Goal: Task Accomplishment & Management: Complete application form

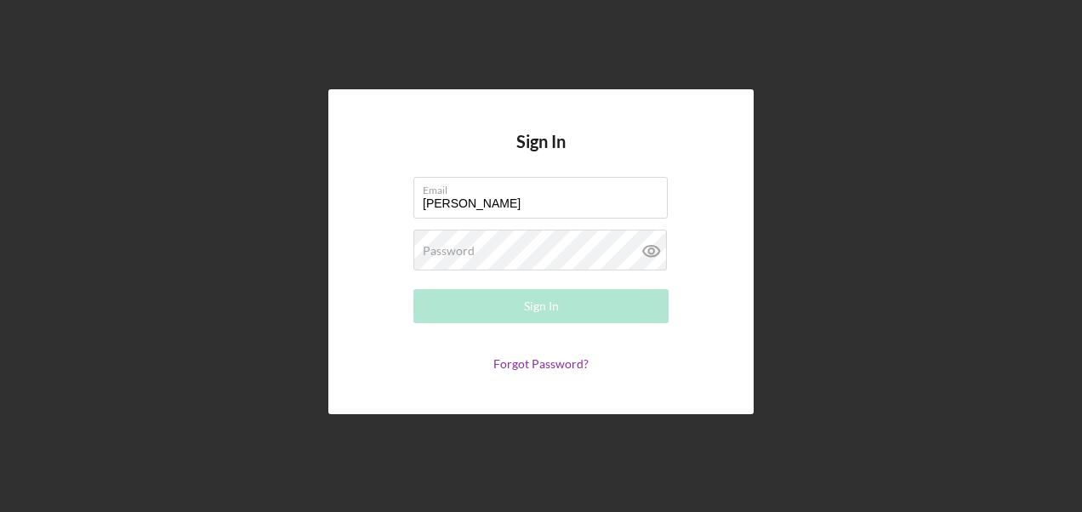
type input "[PERSON_NAME][EMAIL_ADDRESS][PERSON_NAME][DOMAIN_NAME]"
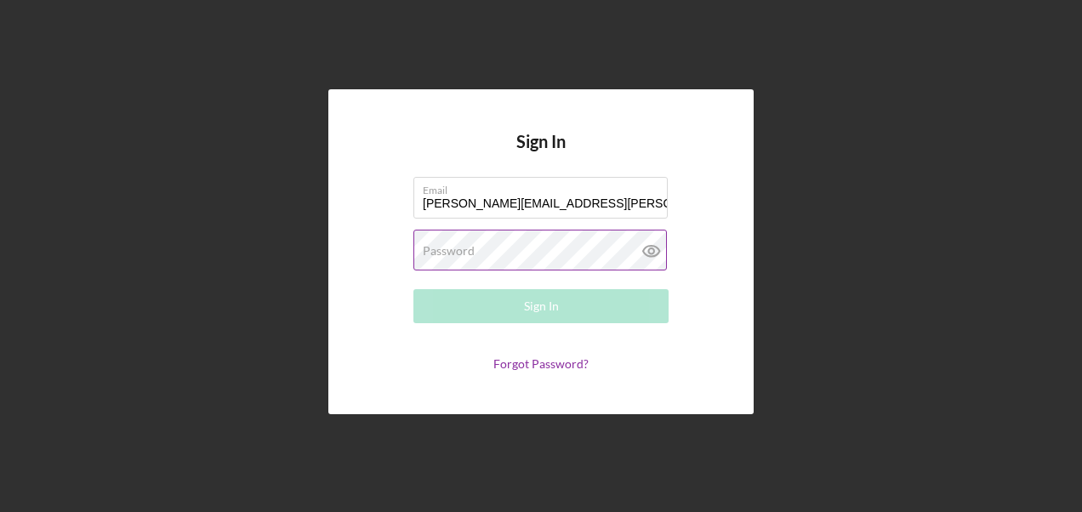
click at [432, 249] on label "Password" at bounding box center [449, 251] width 52 height 14
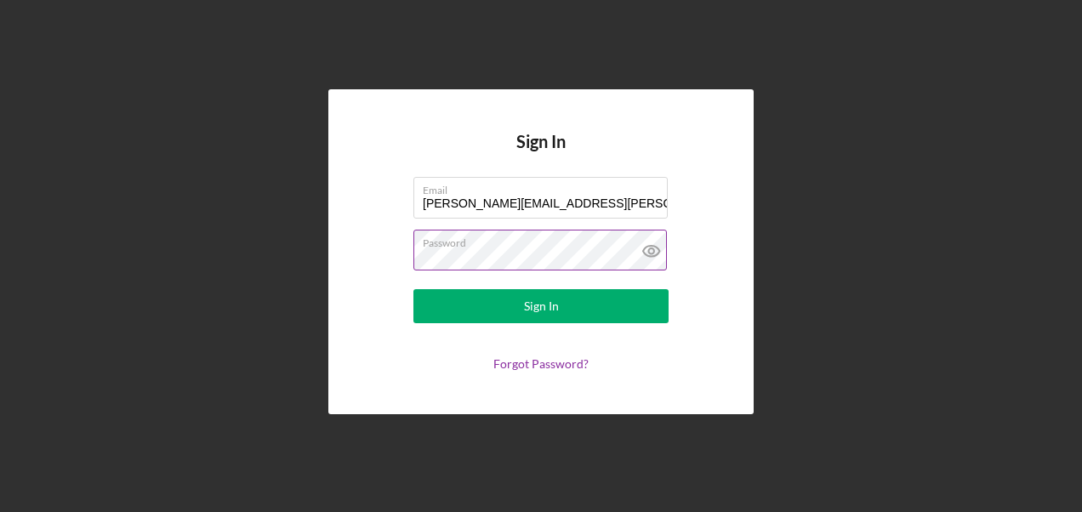
click at [650, 248] on icon at bounding box center [652, 251] width 43 height 43
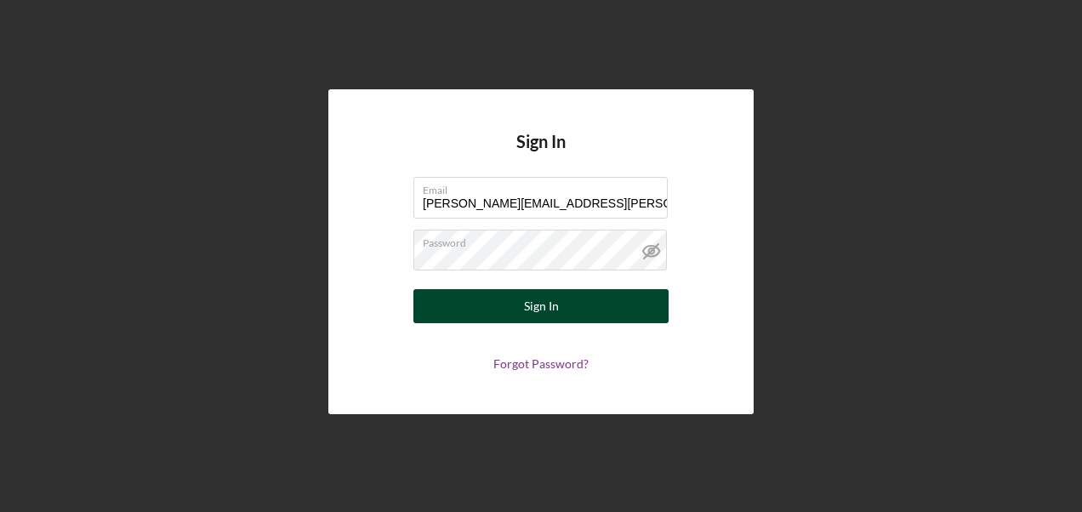
click at [652, 322] on button "Sign In" at bounding box center [541, 306] width 255 height 34
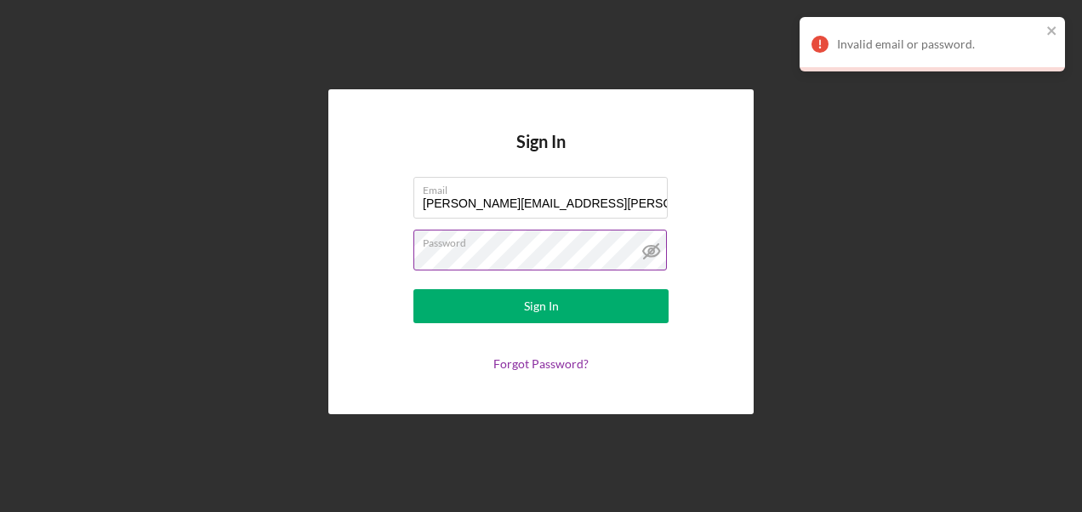
click at [414, 289] on button "Sign In" at bounding box center [541, 306] width 255 height 34
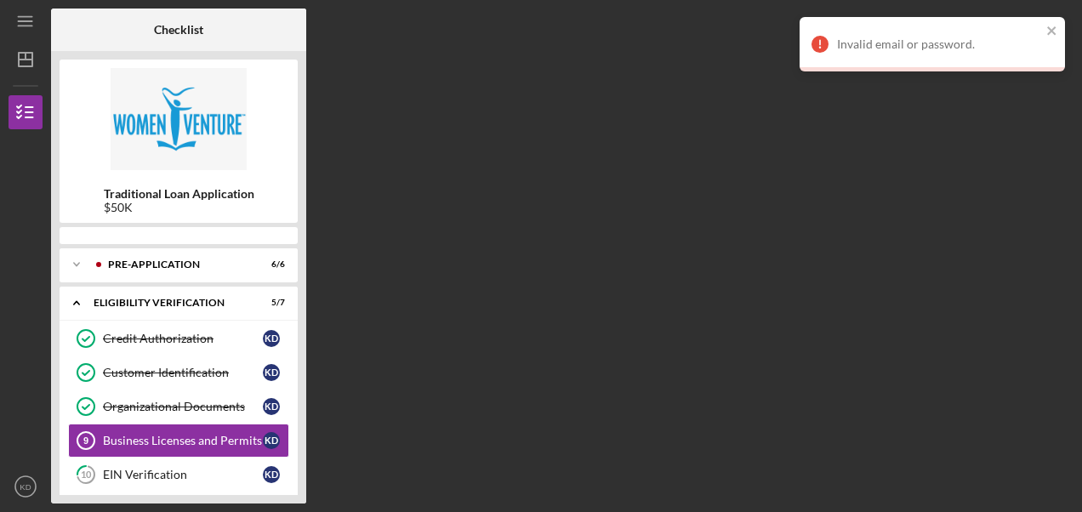
scroll to position [66, 0]
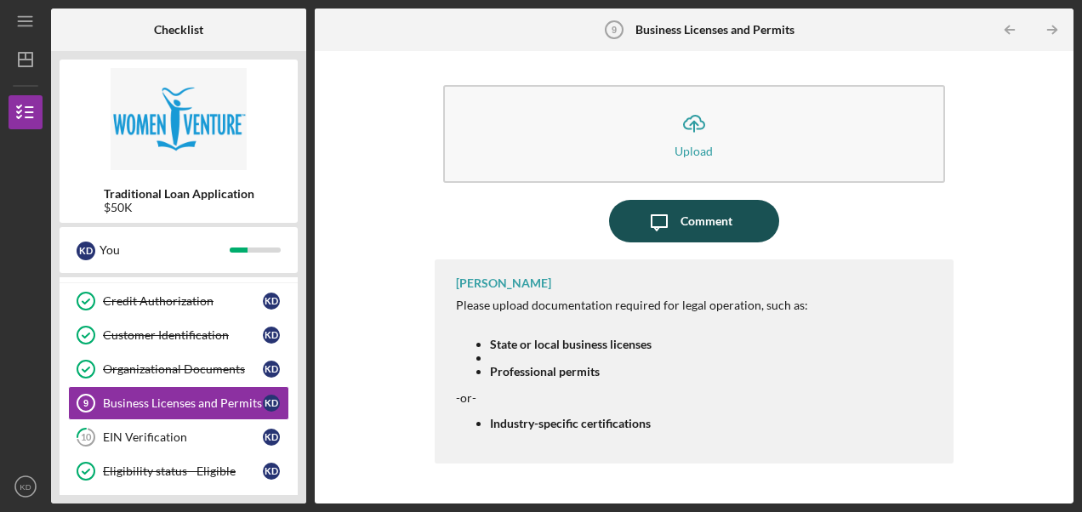
click at [718, 226] on div "Comment" at bounding box center [707, 221] width 52 height 43
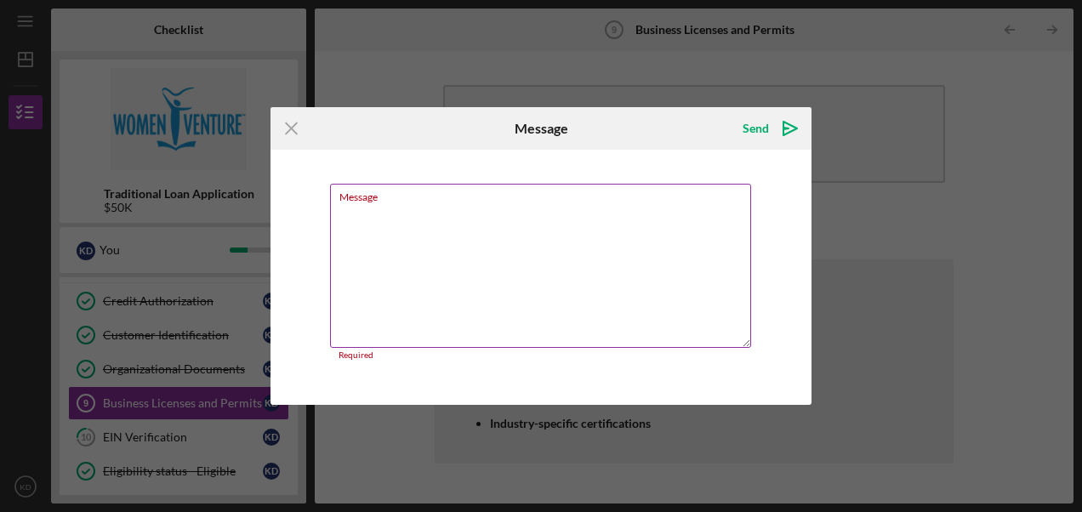
paste textarea "I wanted to reach out regarding my loan application. I’m not licensed yet, but …"
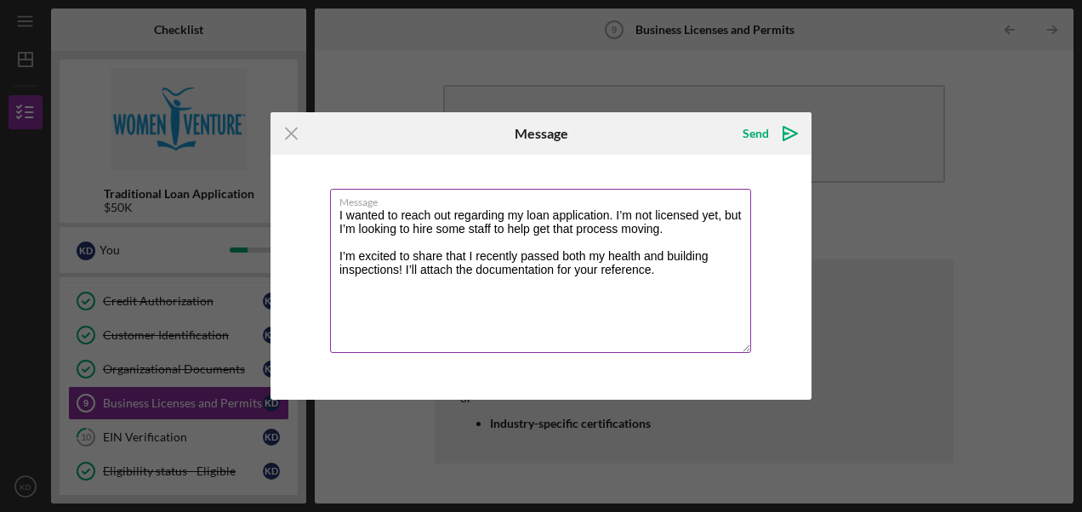
click at [335, 215] on textarea "I wanted to reach out regarding my loan application. I’m not licensed yet, but …" at bounding box center [540, 271] width 421 height 164
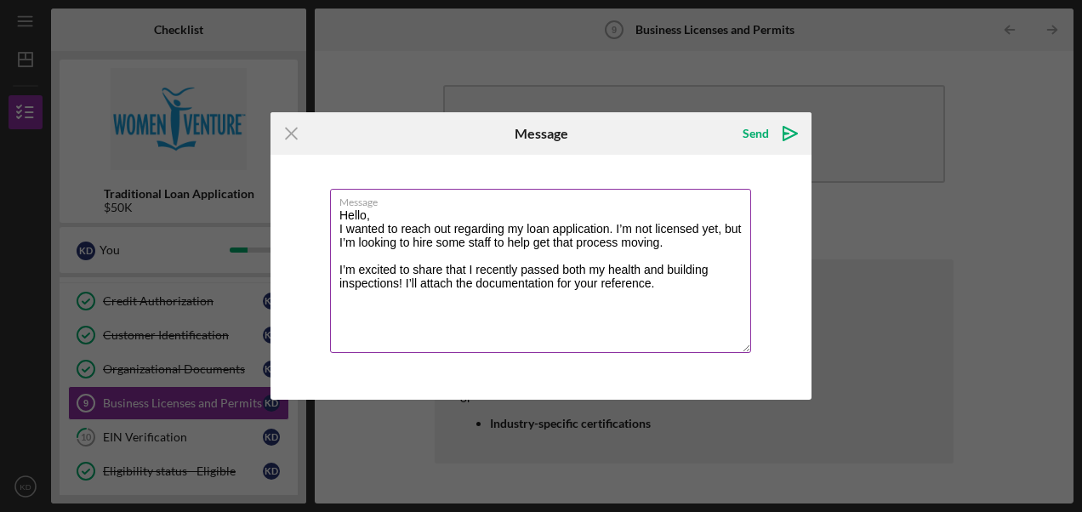
click at [456, 230] on textarea "Hello, I wanted to reach out regarding my loan application. I’m not licensed ye…" at bounding box center [540, 271] width 421 height 164
click at [504, 228] on textarea "Hello, Regarding my loan application. I’m not licensed yet, but I’m looking to …" at bounding box center [540, 271] width 421 height 164
click at [370, 239] on textarea "Hello, Regarding my loan application, I’m not licensed yet, but I’m looking to …" at bounding box center [540, 271] width 421 height 164
click at [487, 242] on textarea "Hello, Regarding my loan application, I’m not licensed yet, but I’m looking to …" at bounding box center [540, 271] width 421 height 164
click at [529, 242] on textarea "Hello, Regarding my loan application, I’m not licensed yet, but I’m looking to …" at bounding box center [540, 271] width 421 height 164
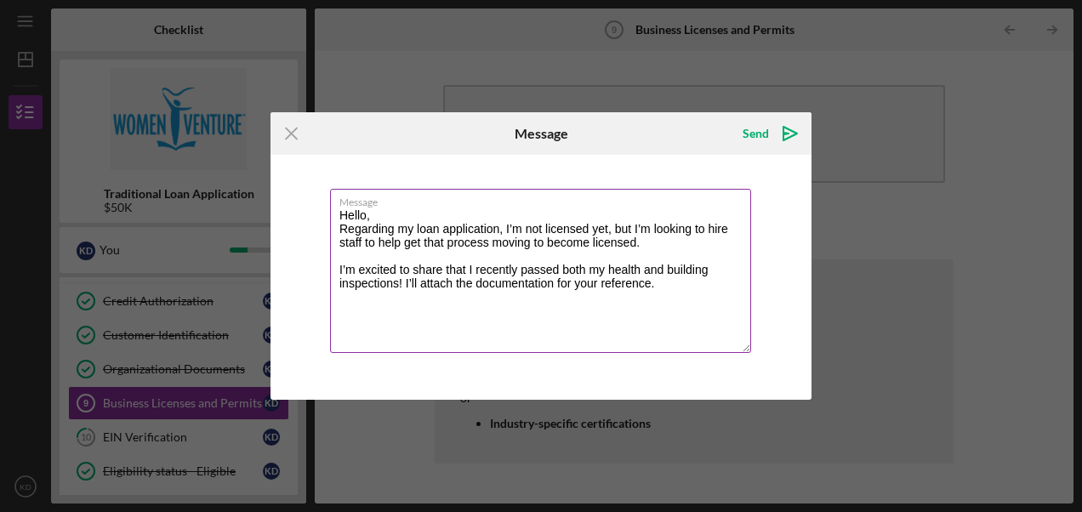
click at [445, 311] on textarea "Hello, Regarding my loan application, I’m not licensed yet, but I’m looking to …" at bounding box center [540, 271] width 421 height 164
drag, startPoint x: 466, startPoint y: 266, endPoint x: 471, endPoint y: 304, distance: 38.5
click at [466, 267] on textarea "Hello, Regarding my loan application, I’m not licensed yet, but I’m looking to …" at bounding box center [540, 271] width 421 height 164
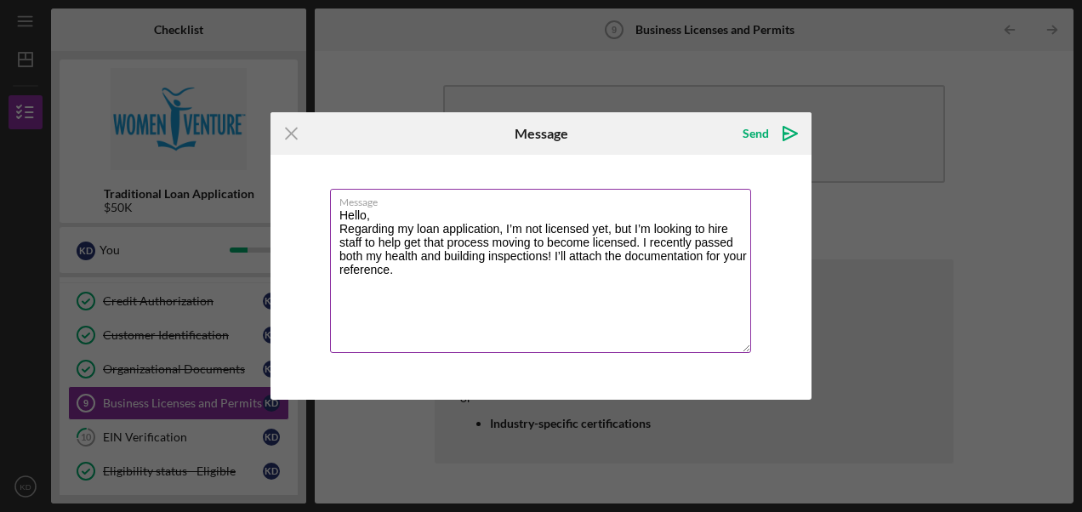
click at [551, 254] on textarea "Hello, Regarding my loan application, I’m not licensed yet, but I’m looking to …" at bounding box center [540, 271] width 421 height 164
click at [388, 274] on textarea "Hello, Regarding my loan application, I’m not licensed yet, but I’m looking to …" at bounding box center [540, 271] width 421 height 164
click at [408, 311] on textarea "Hello, Regarding my loan application, I’m not licensed yet, but I’m looking to …" at bounding box center [540, 271] width 421 height 164
type textarea "Hello, Regarding my loan application, I’m not licensed yet, but I’m looking to …"
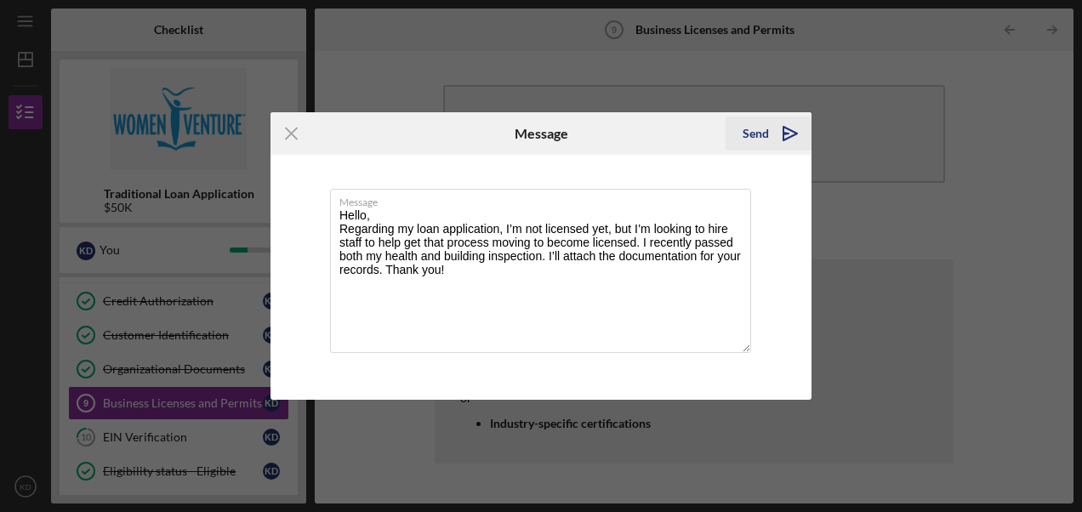
click at [769, 129] on icon "Icon/icon-invite-send" at bounding box center [790, 133] width 43 height 43
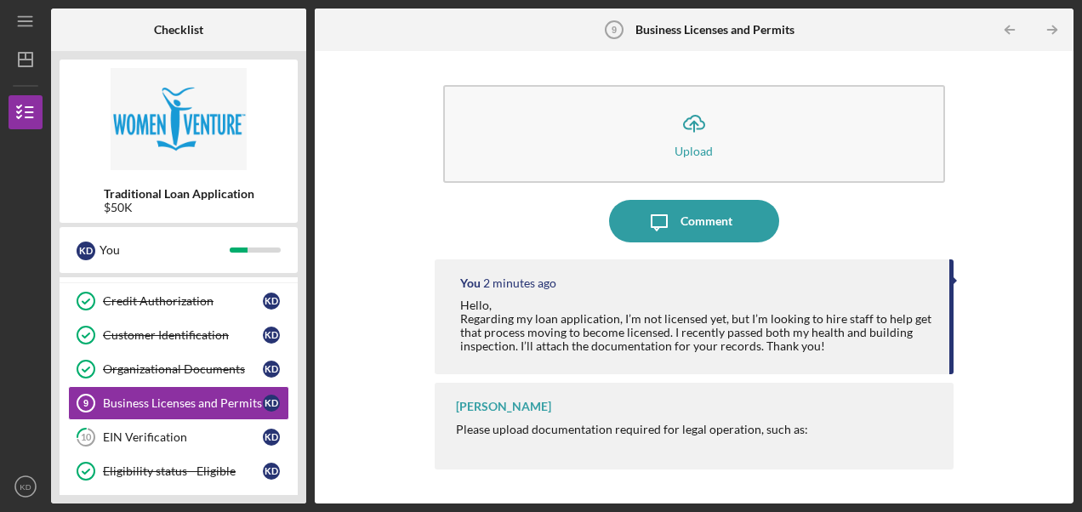
click at [862, 422] on div "[PERSON_NAME] Please upload documentation required for legal operation, such as…" at bounding box center [694, 426] width 519 height 87
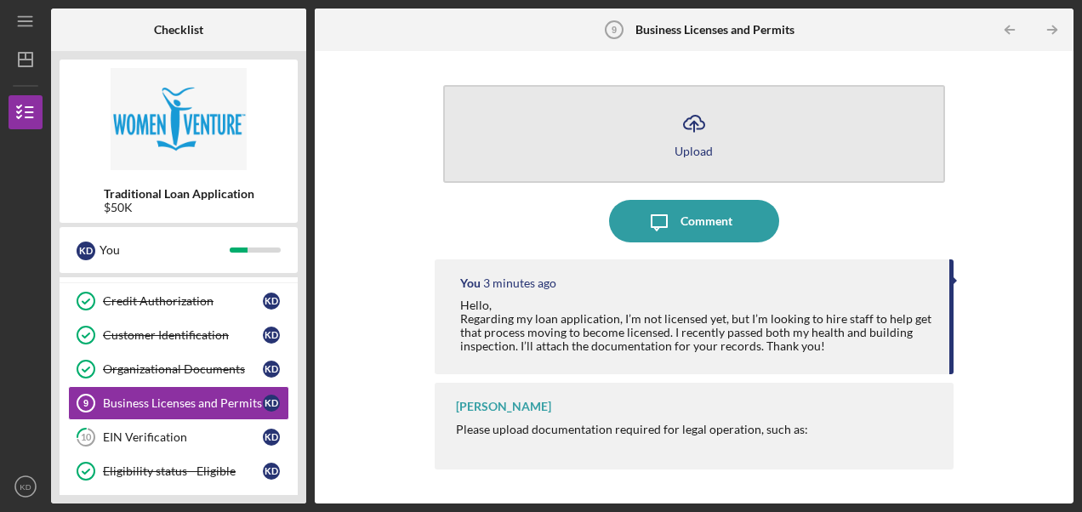
click at [694, 125] on line "button" at bounding box center [694, 127] width 0 height 10
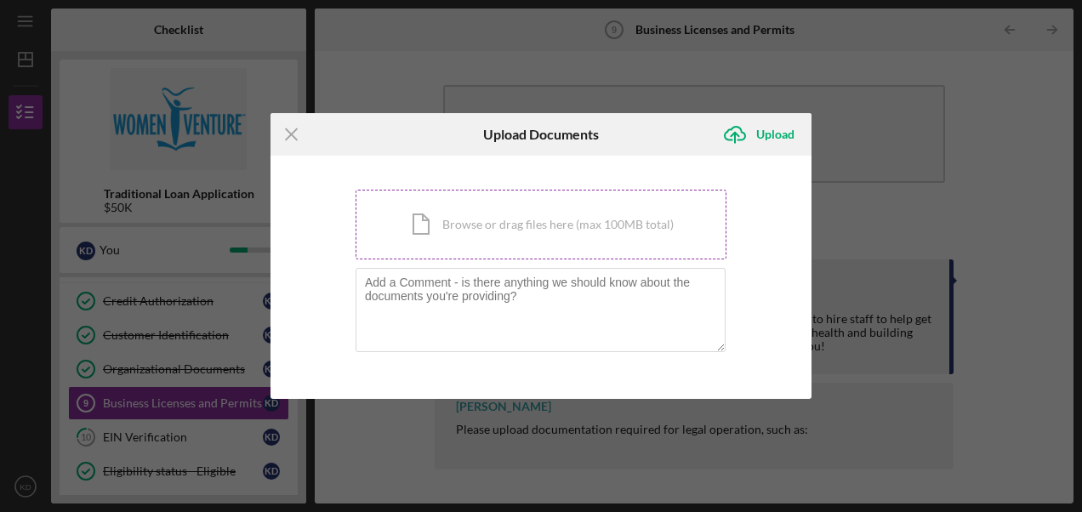
click at [516, 228] on div "Icon/Document Browse or drag files here (max 100MB total) Tap to choose files o…" at bounding box center [541, 225] width 371 height 70
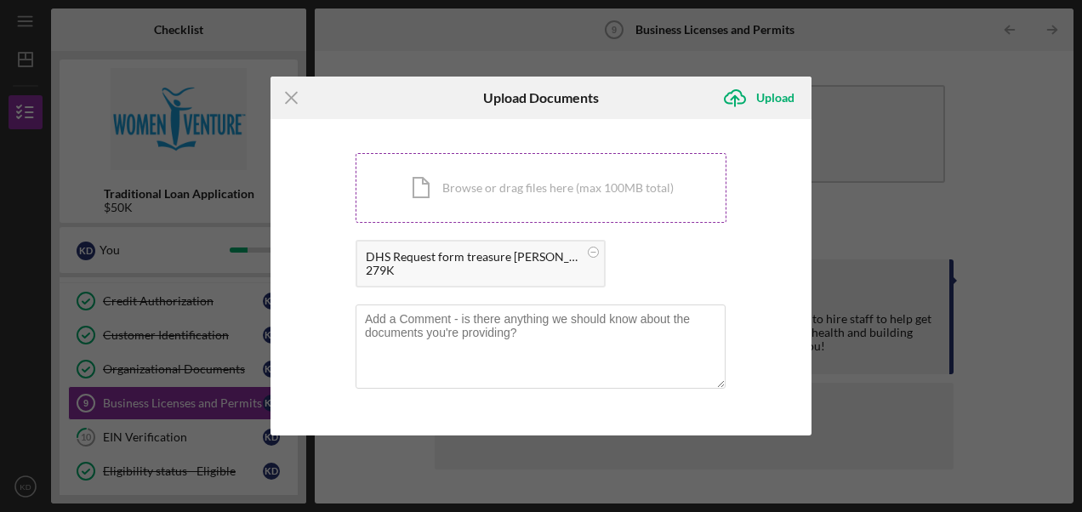
click at [432, 188] on div "Icon/Document Browse or drag files here (max 100MB total) Tap to choose files o…" at bounding box center [541, 188] width 371 height 70
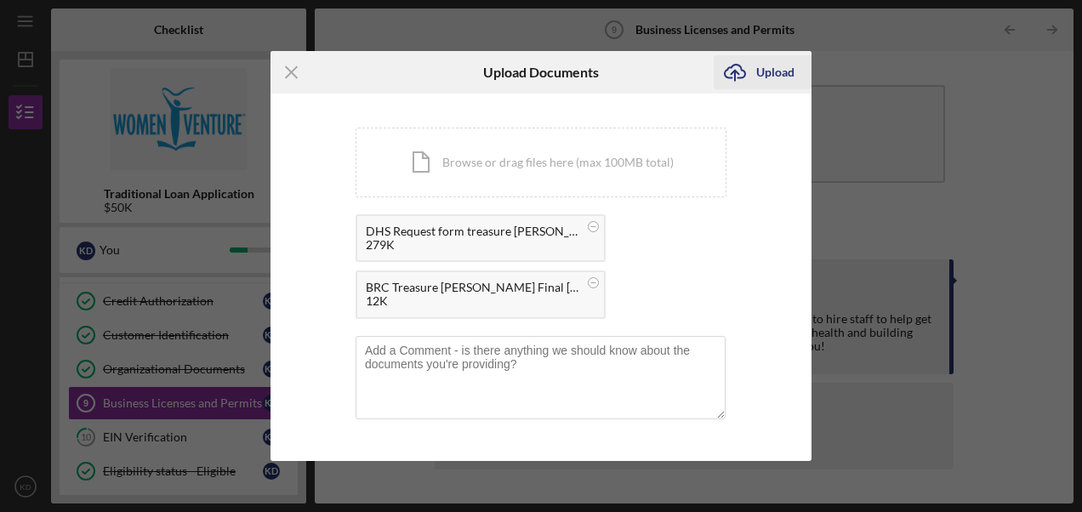
click at [750, 65] on icon "Icon/Upload" at bounding box center [735, 72] width 43 height 43
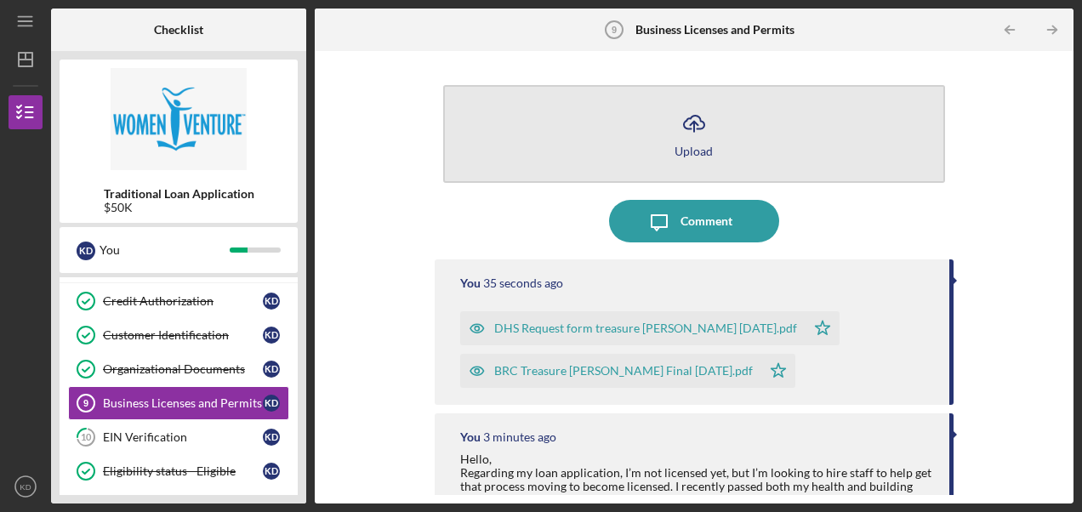
click at [673, 146] on button "Icon/Upload Upload" at bounding box center [694, 134] width 502 height 98
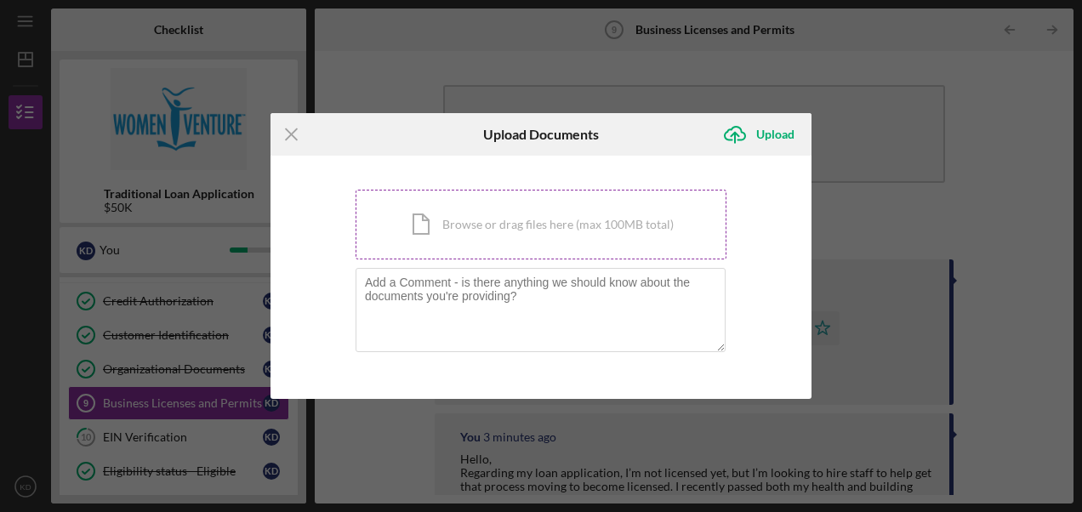
click at [534, 223] on div "Icon/Document Browse or drag files here (max 100MB total) Tap to choose files o…" at bounding box center [541, 225] width 371 height 70
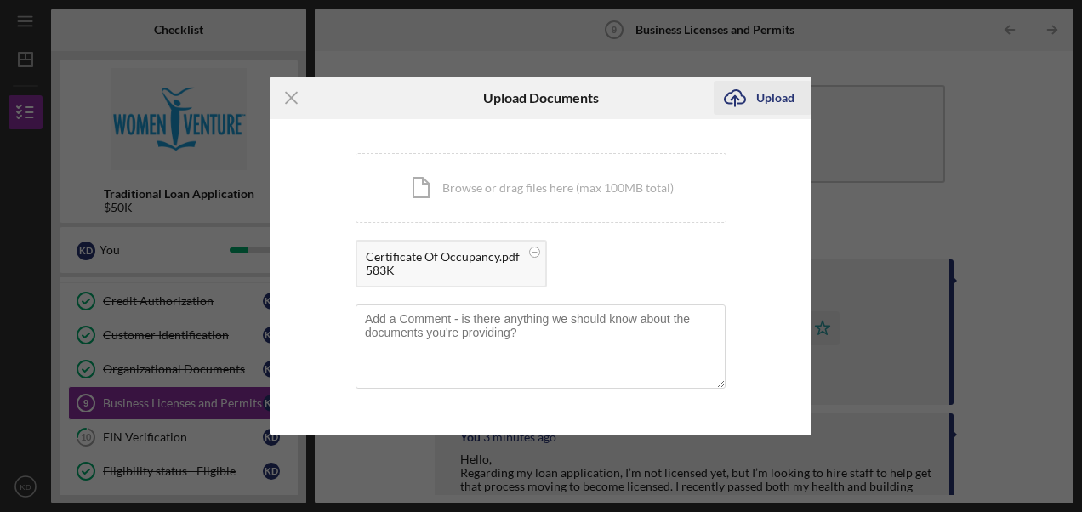
click at [773, 98] on div "Upload" at bounding box center [776, 98] width 38 height 34
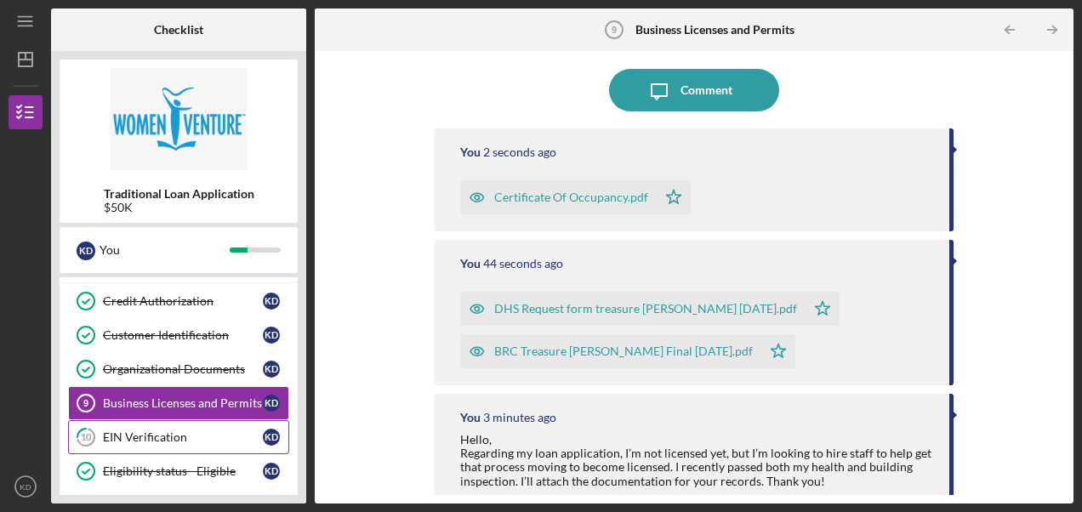
scroll to position [170, 0]
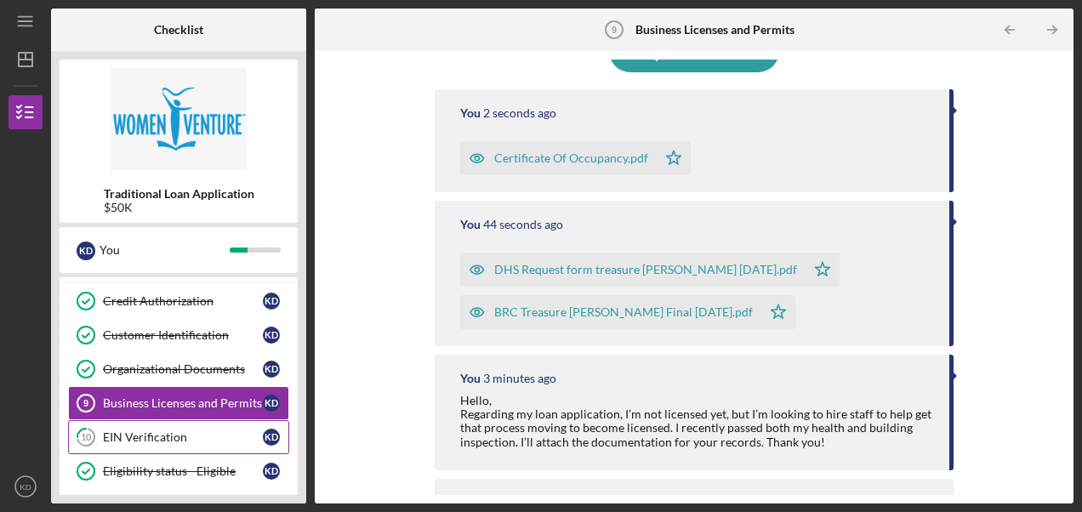
click at [180, 432] on div "EIN Verification" at bounding box center [183, 438] width 160 height 14
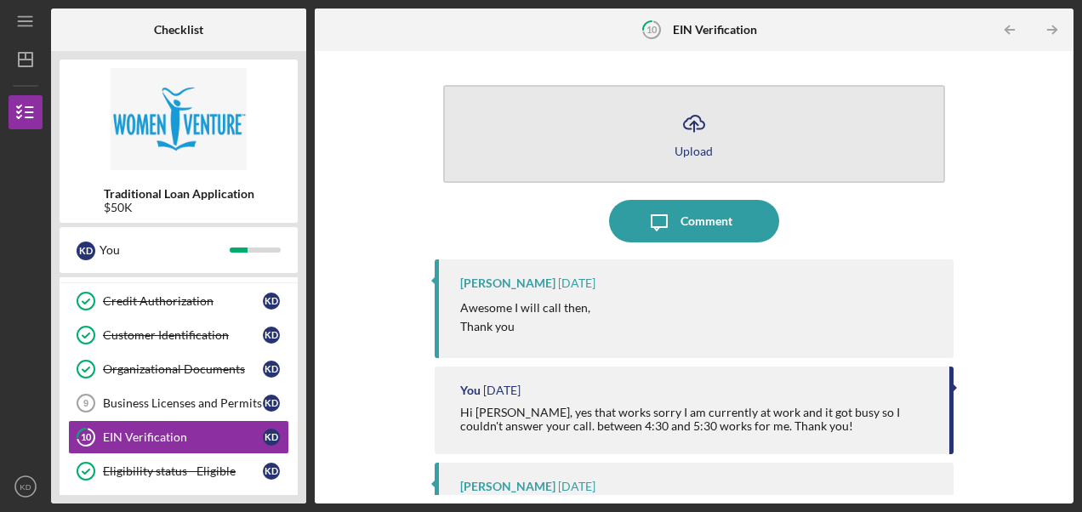
click at [691, 133] on icon "Icon/Upload" at bounding box center [694, 123] width 43 height 43
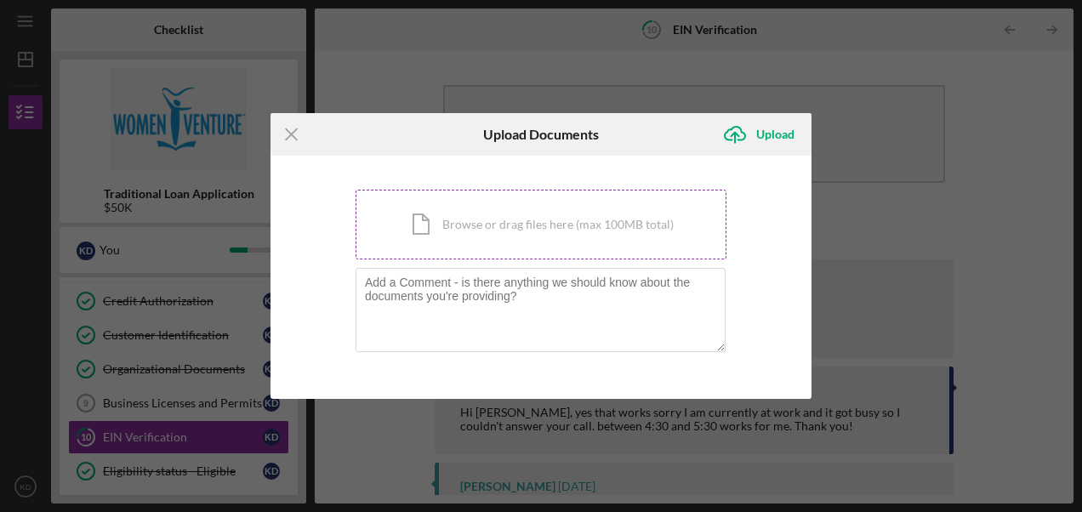
click at [534, 227] on div "Icon/Document Browse or drag files here (max 100MB total) Tap to choose files o…" at bounding box center [541, 225] width 371 height 70
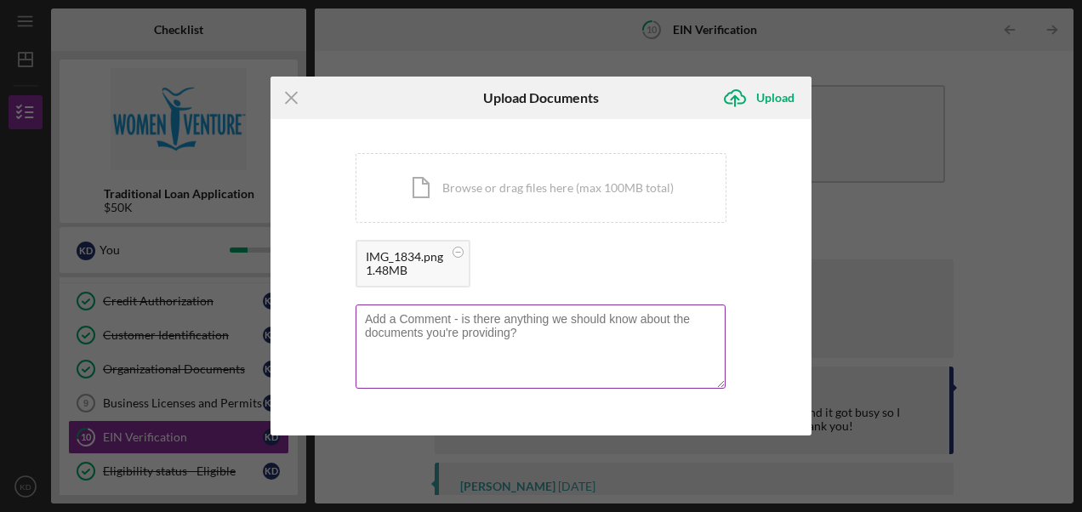
click at [518, 331] on textarea at bounding box center [541, 346] width 370 height 83
click at [559, 355] on textarea "This is the only copy that i have. I will work on requesting a new document. Th…" at bounding box center [541, 346] width 370 height 83
click at [367, 319] on textarea "This is the only copy that i have. I will work on requesting a new document. Th…" at bounding box center [541, 346] width 370 height 83
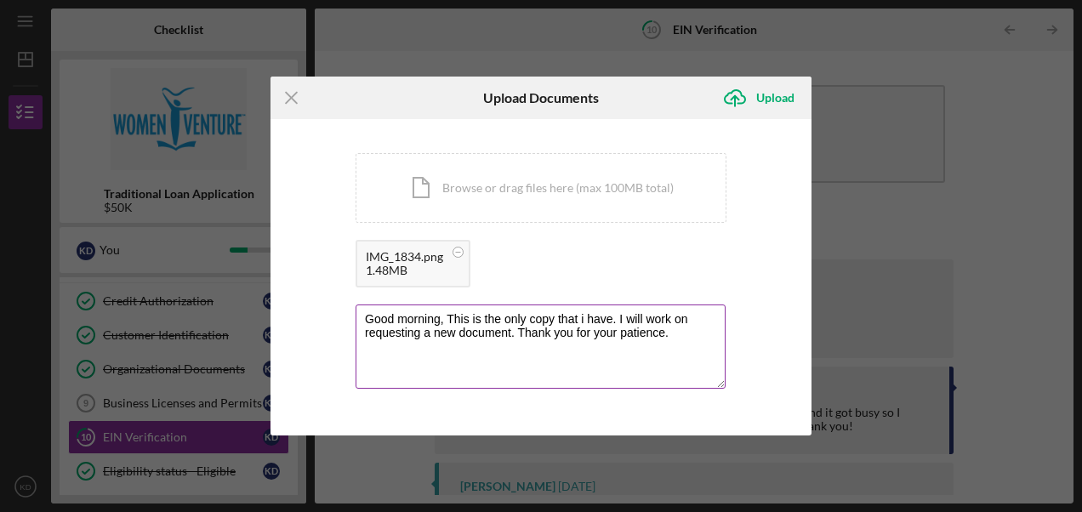
click at [580, 323] on textarea "Good morning, This is the only copy that i have. I will work on requesting a ne…" at bounding box center [541, 346] width 370 height 83
click at [453, 317] on textarea "Good morning, This is the only copy that I have. I will work on requesting a ne…" at bounding box center [541, 346] width 370 height 83
click at [460, 332] on textarea "Good morning, sorry this is the only copy that I have. I will work on requestin…" at bounding box center [541, 346] width 370 height 83
click at [616, 381] on textarea "Good morning, sorry this is the only copy that I have. I will work on requestin…" at bounding box center [541, 346] width 370 height 83
type textarea "Good morning, sorry this is the only copy that I have. I will work on requestin…"
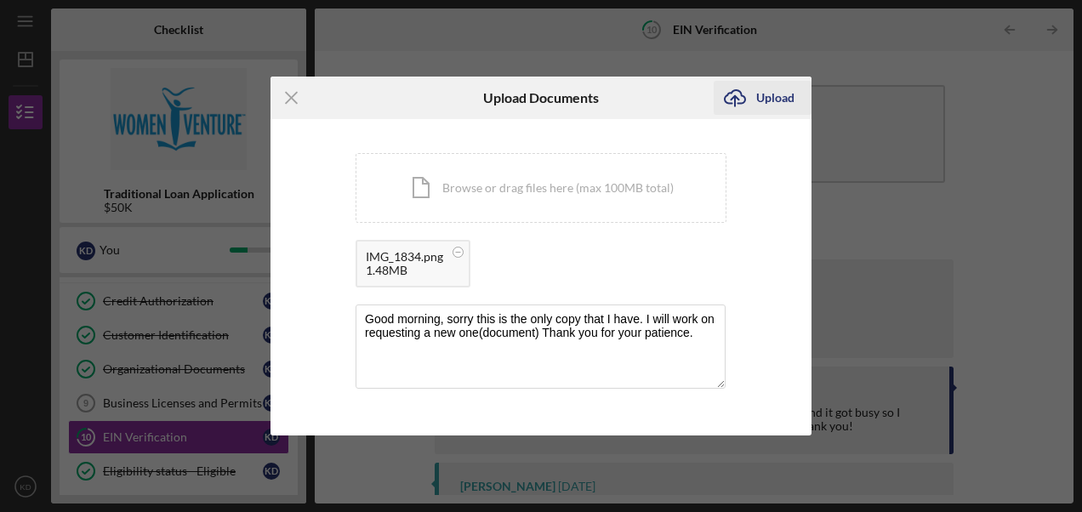
click at [784, 97] on div "Upload" at bounding box center [776, 98] width 38 height 34
